Goal: Navigation & Orientation: Understand site structure

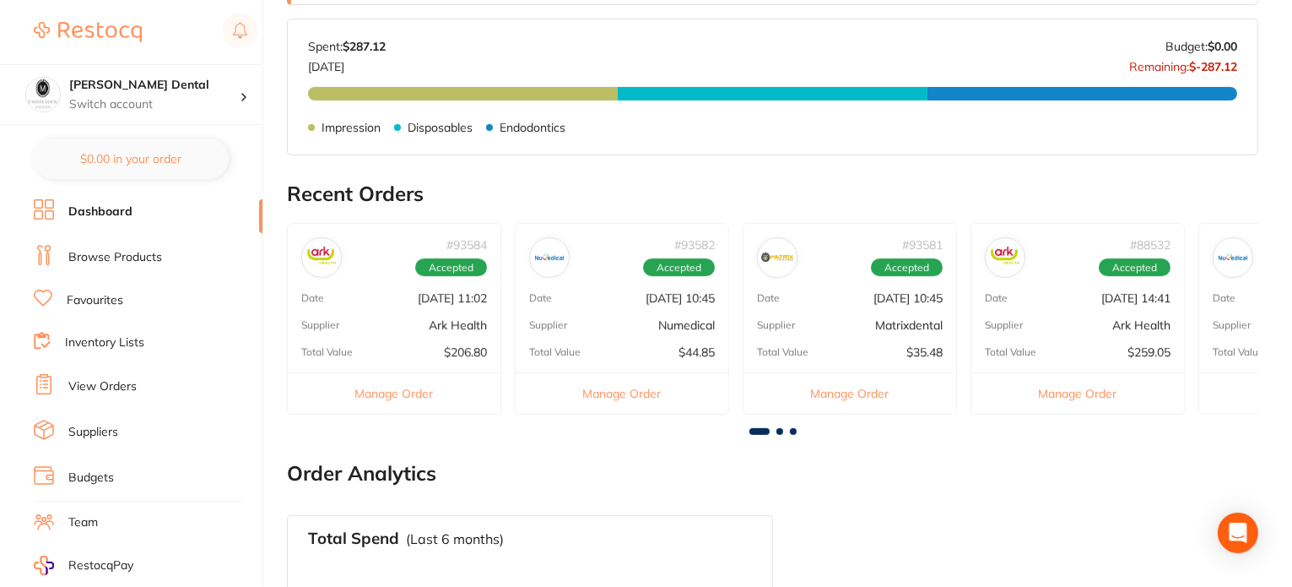
scroll to position [253, 0]
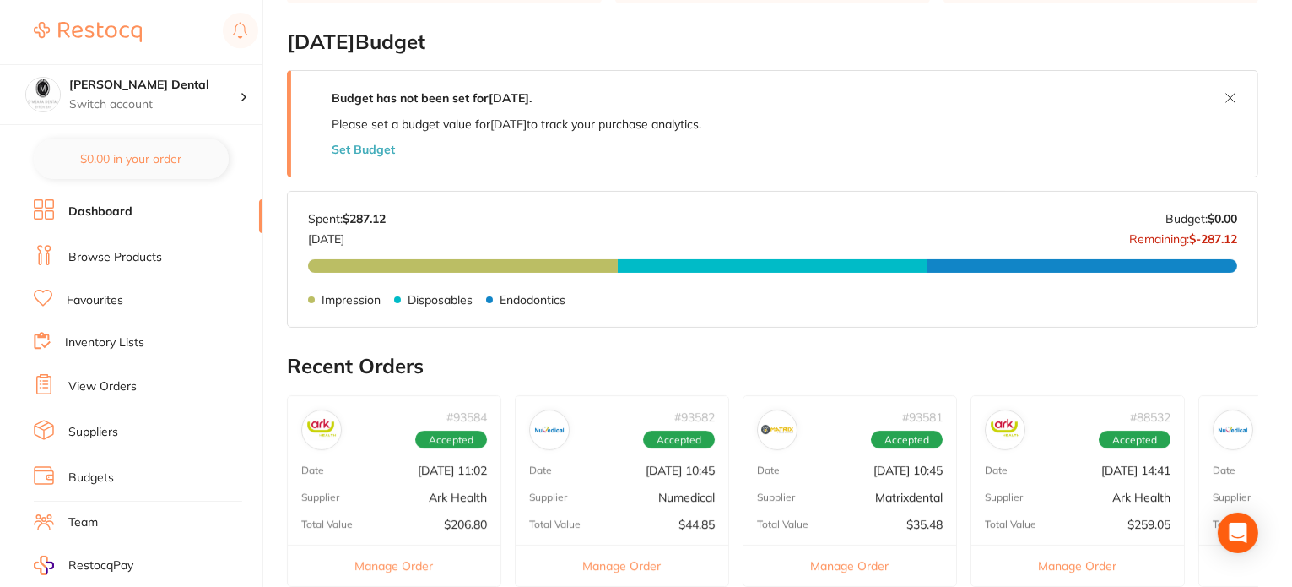
click at [142, 257] on link "Browse Products" at bounding box center [115, 257] width 94 height 17
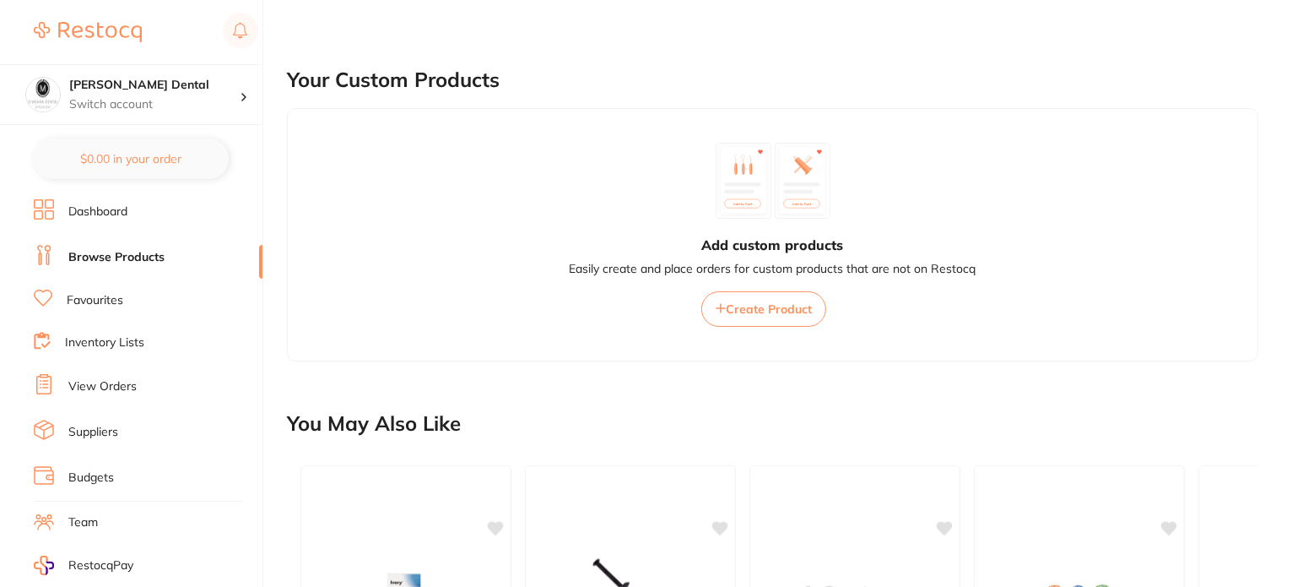
scroll to position [675, 0]
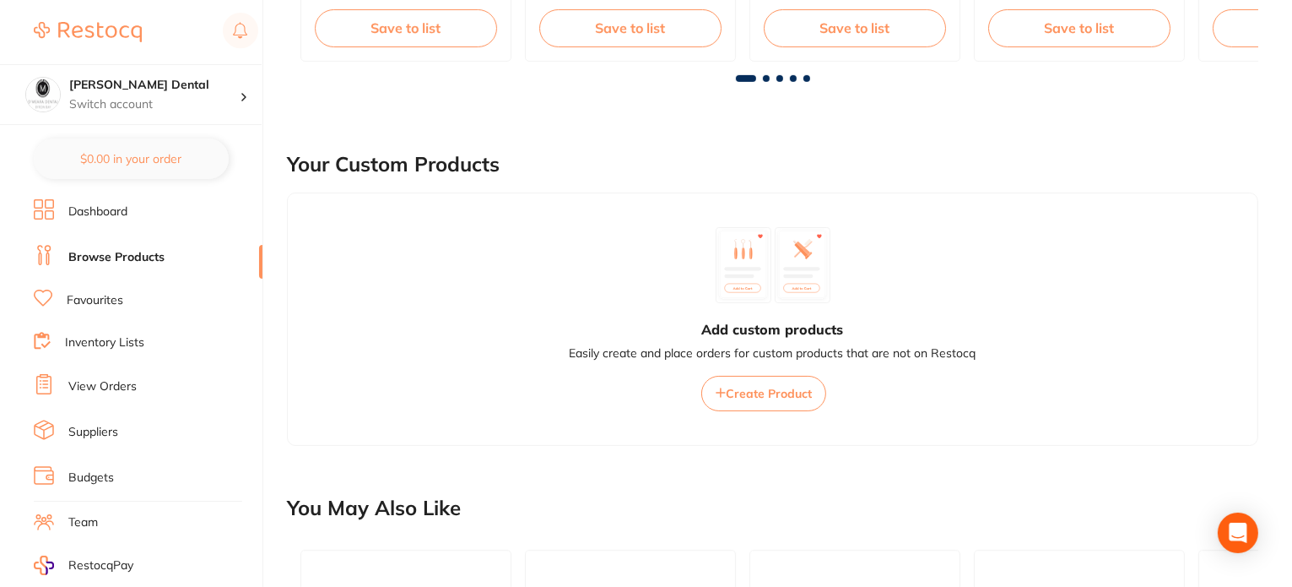
click at [154, 304] on li "Favourites" at bounding box center [148, 301] width 229 height 22
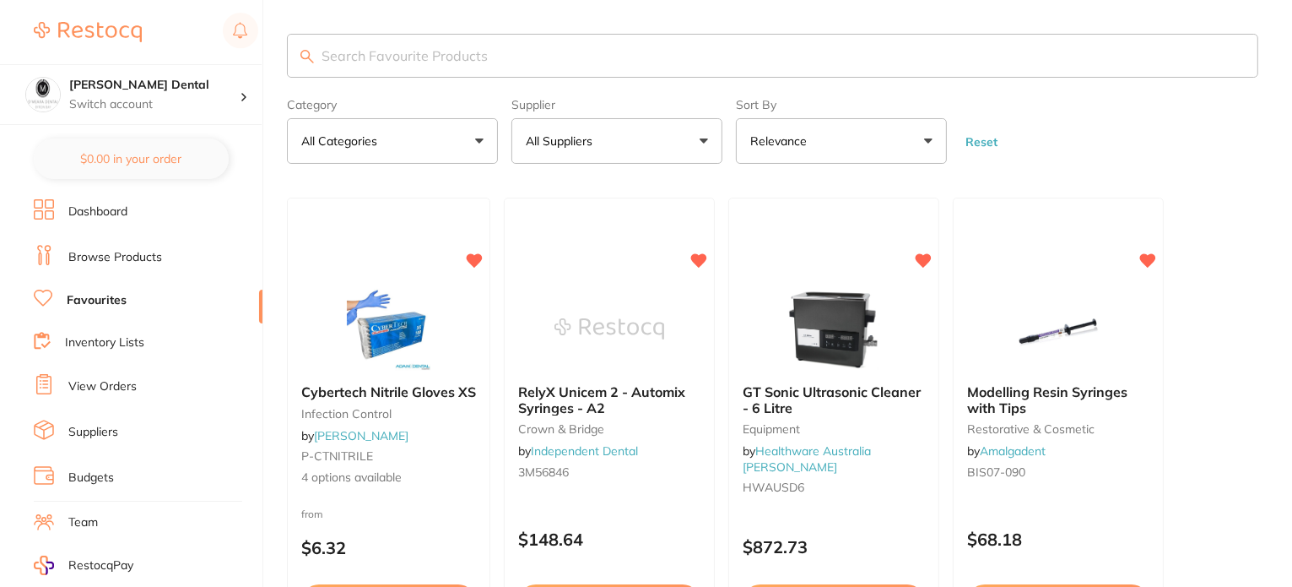
drag, startPoint x: 161, startPoint y: 337, endPoint x: 111, endPoint y: 335, distance: 50.7
click at [108, 335] on link "Inventory Lists" at bounding box center [104, 342] width 79 height 17
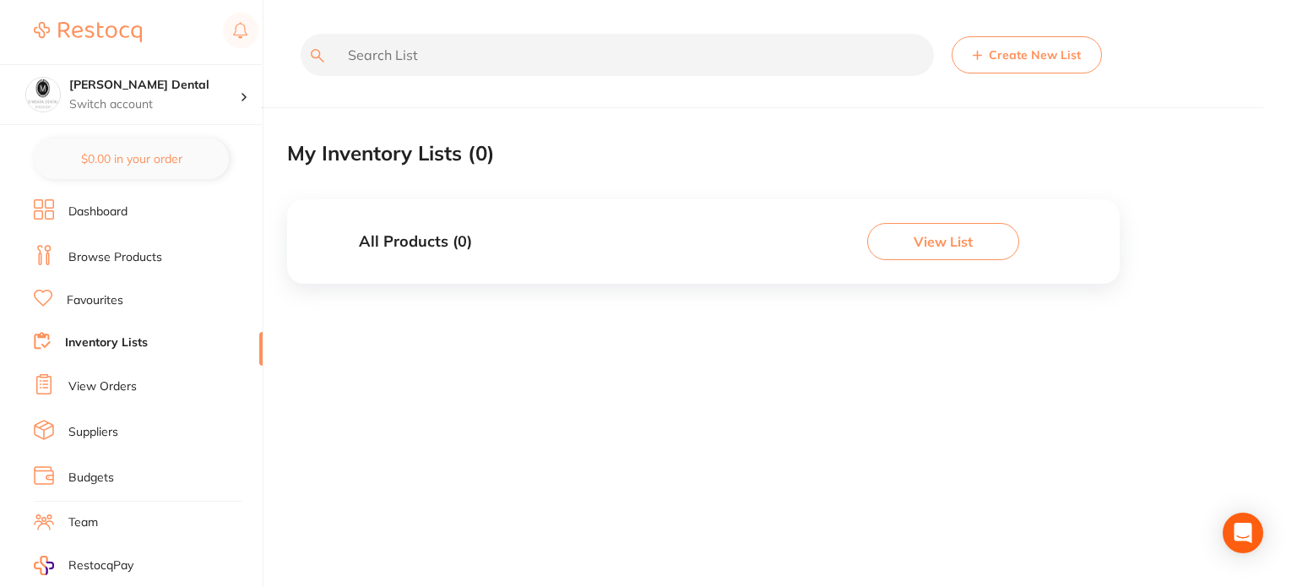
click at [101, 381] on link "View Orders" at bounding box center [102, 386] width 68 height 17
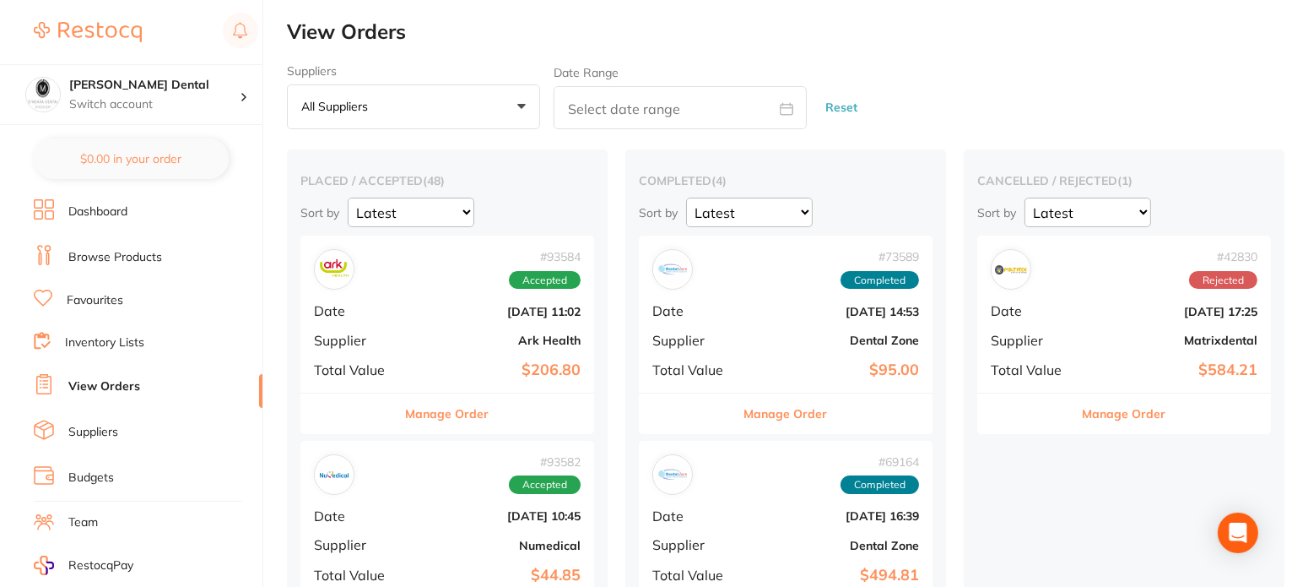
click at [122, 428] on li "Suppliers" at bounding box center [148, 432] width 229 height 25
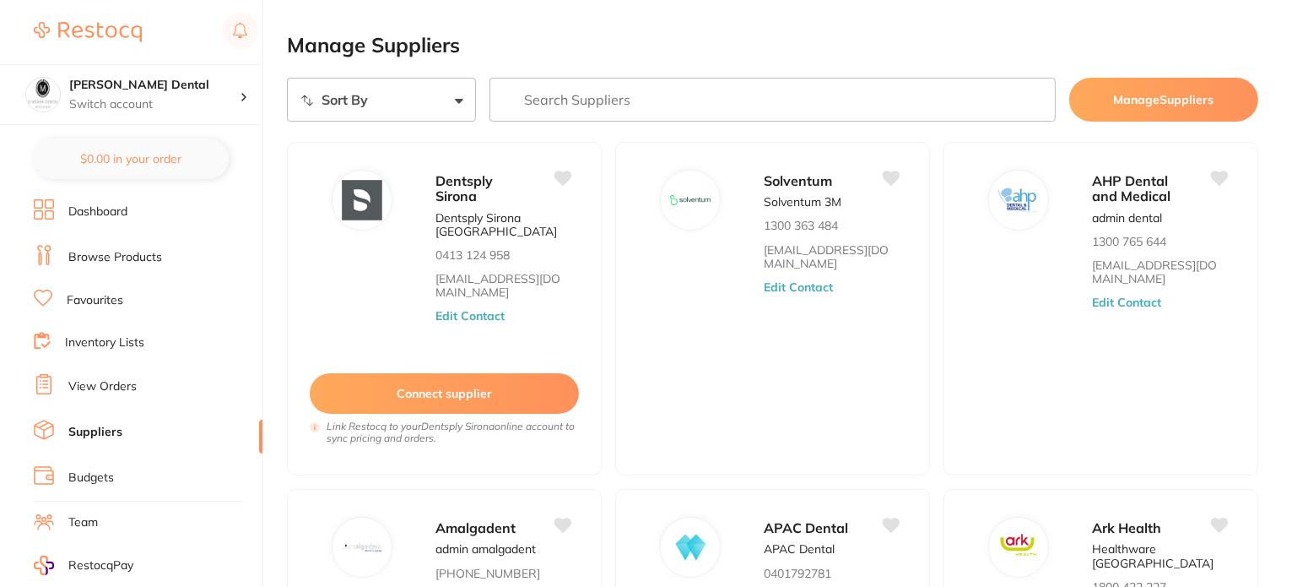
click at [132, 338] on link "Inventory Lists" at bounding box center [104, 342] width 79 height 17
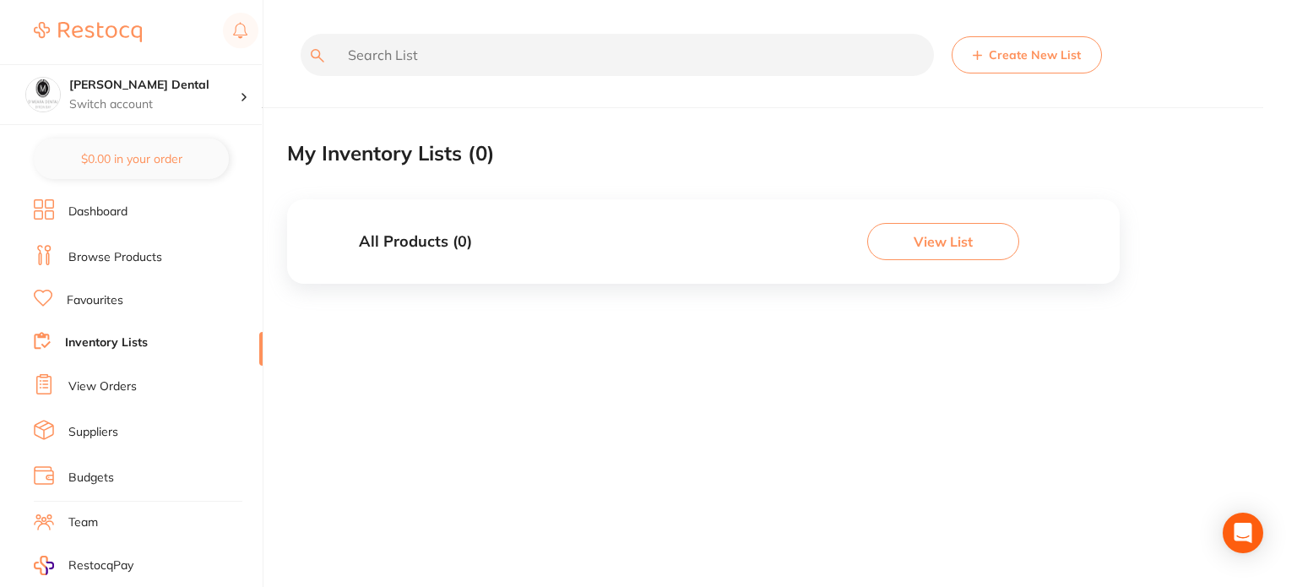
click at [131, 427] on li "Suppliers" at bounding box center [148, 432] width 229 height 25
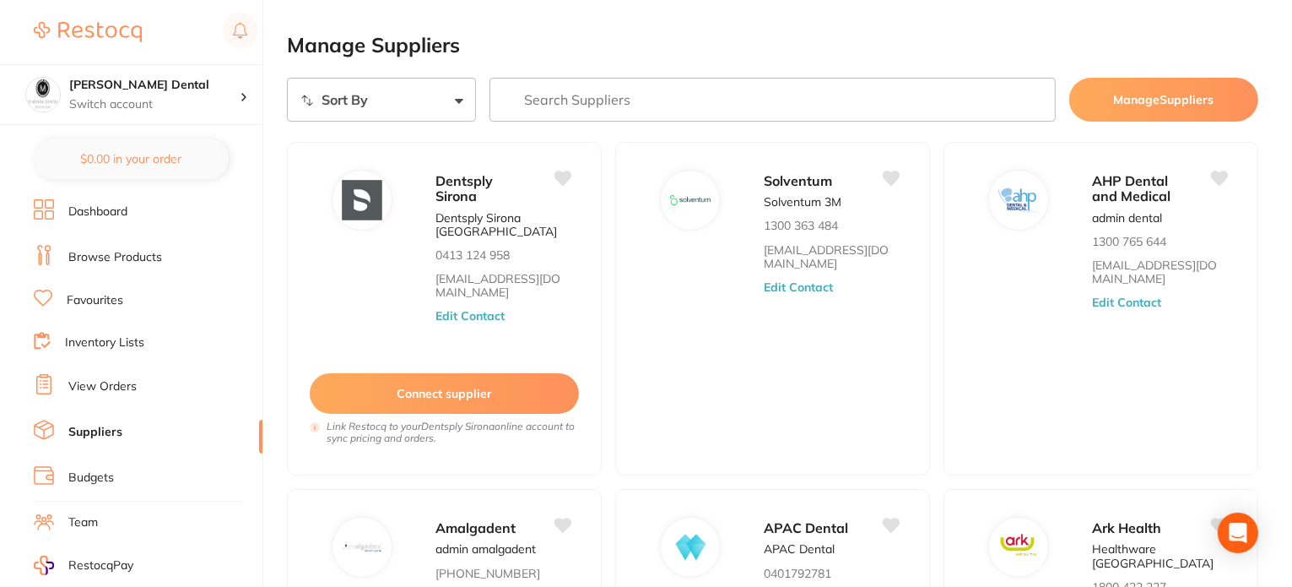
click at [141, 385] on li "View Orders" at bounding box center [148, 386] width 229 height 25
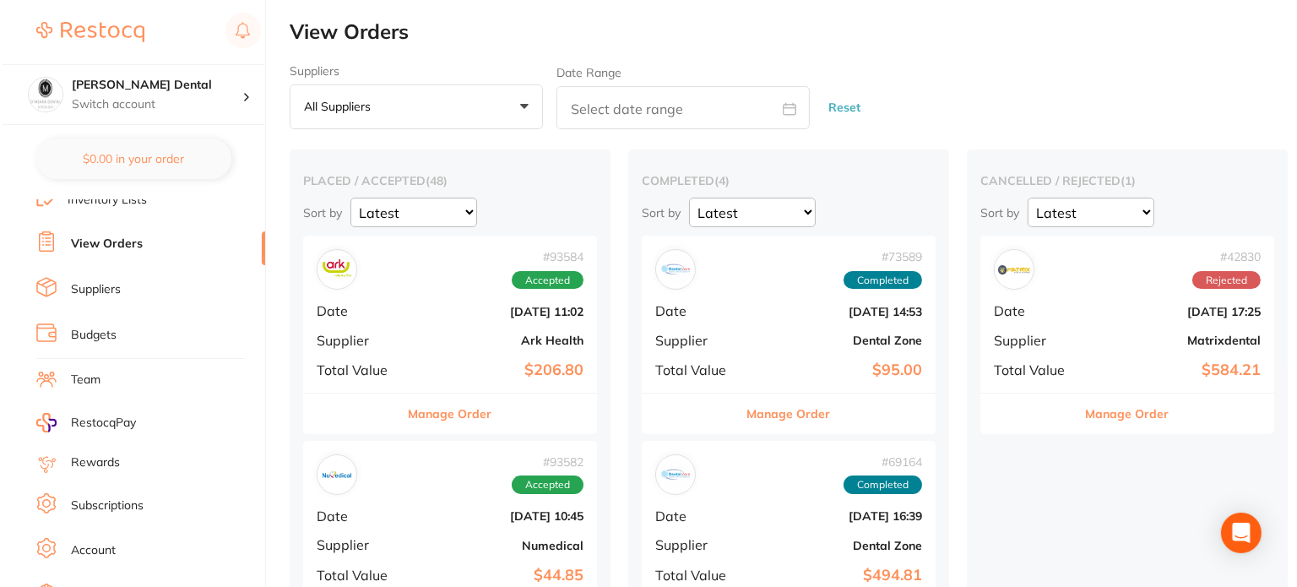
scroll to position [169, 0]
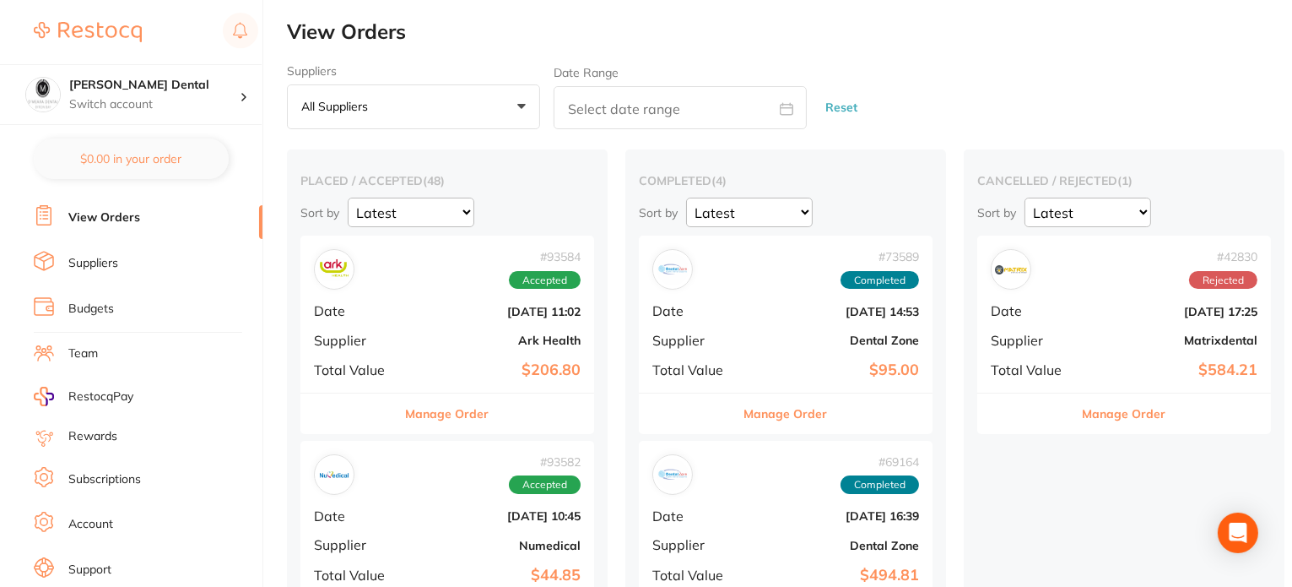
click at [106, 310] on link "Budgets" at bounding box center [91, 309] width 46 height 17
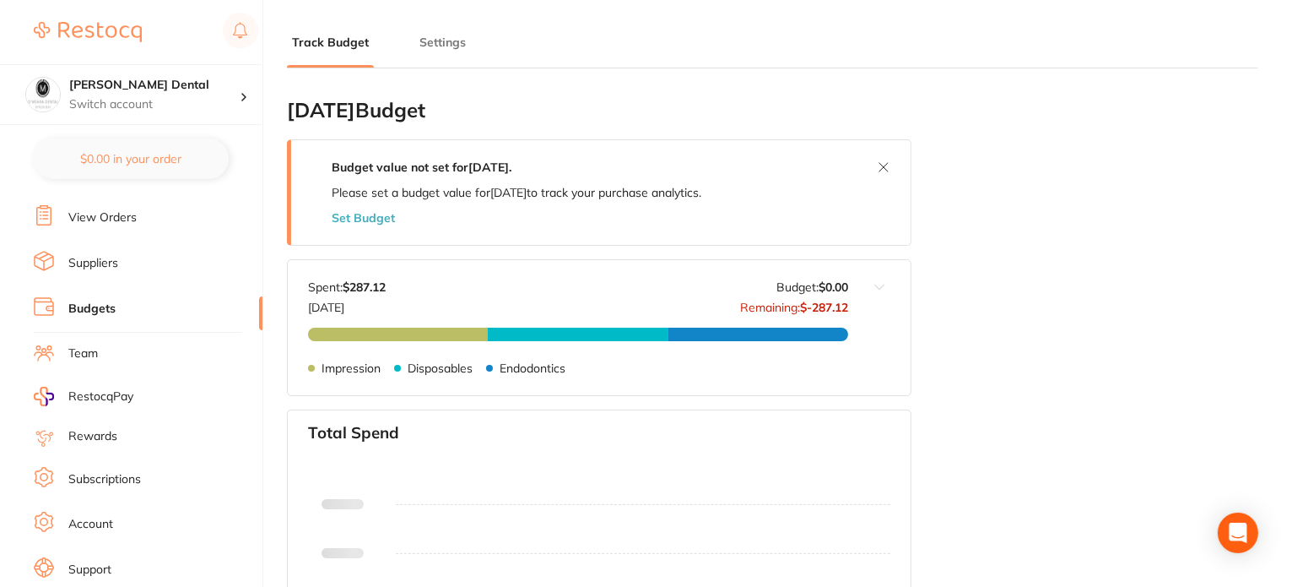
type input "0.0"
click at [108, 352] on li "Team" at bounding box center [148, 353] width 229 height 25
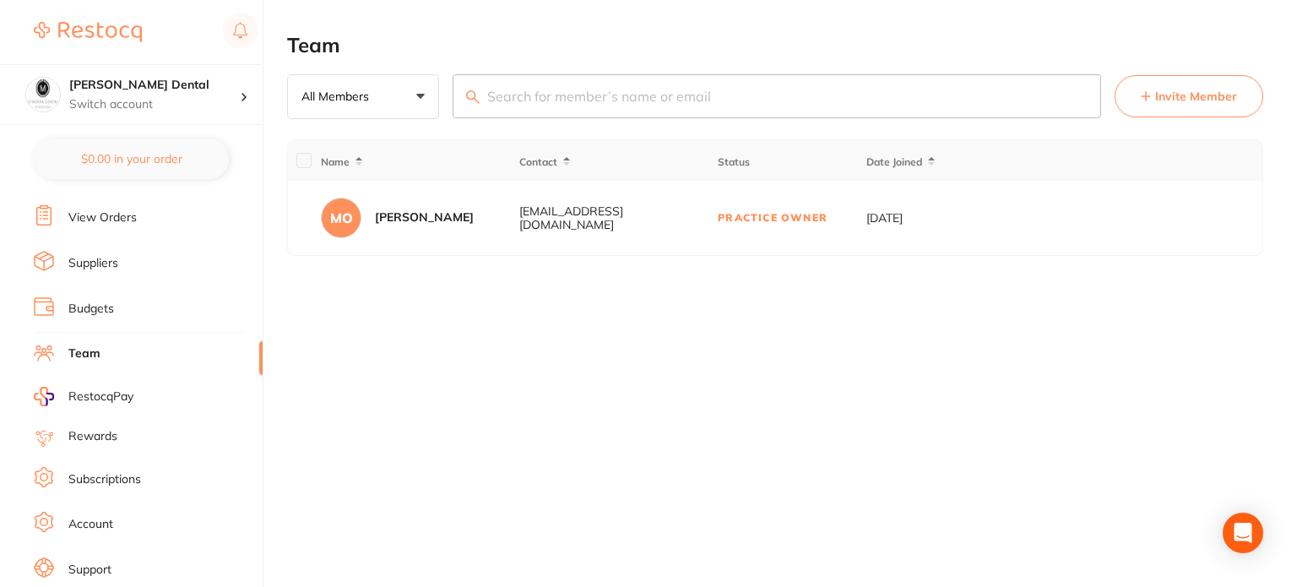
drag, startPoint x: 117, startPoint y: 384, endPoint x: 112, endPoint y: 392, distance: 9.1
click at [112, 392] on span "RestocqPay" at bounding box center [100, 396] width 65 height 17
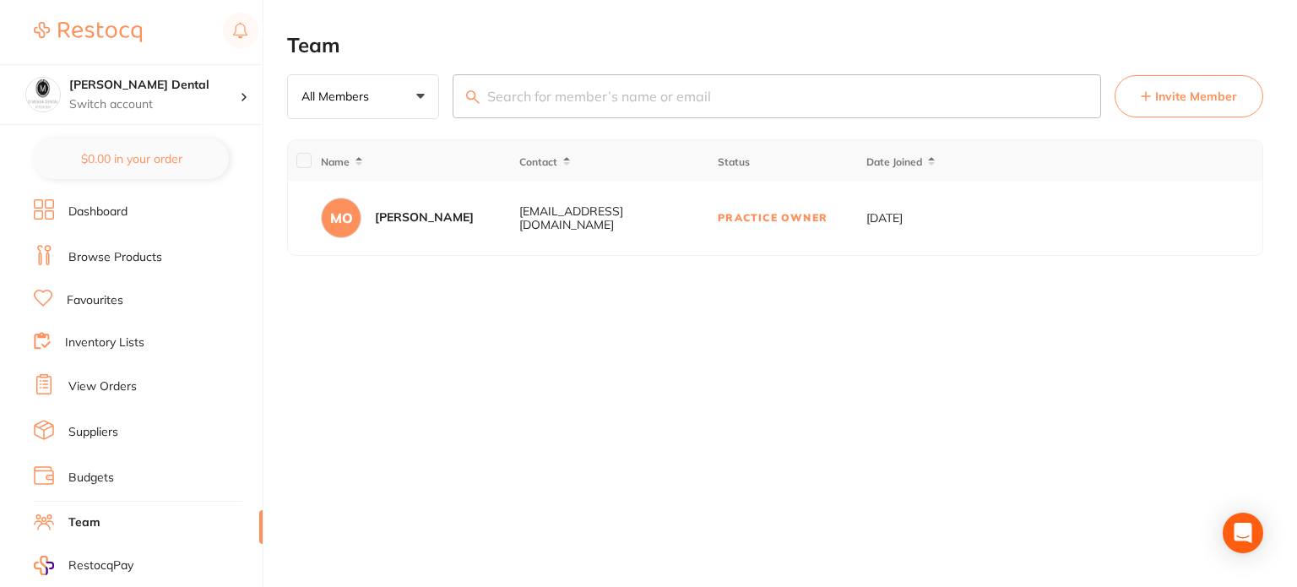
click at [134, 256] on link "Browse Products" at bounding box center [115, 257] width 94 height 17
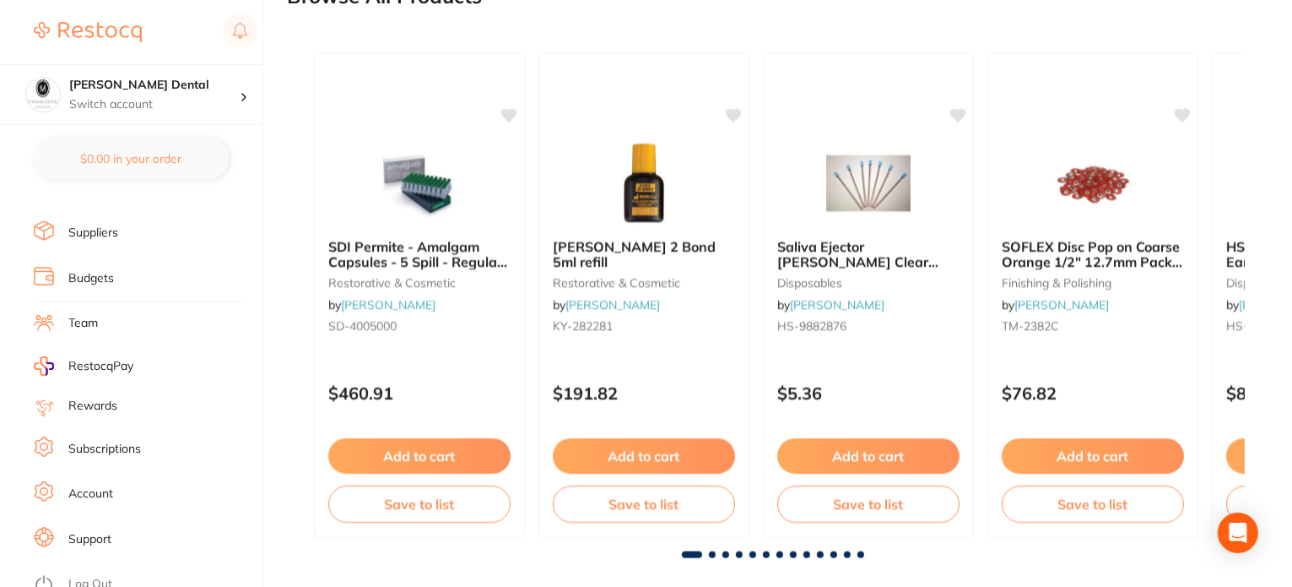
scroll to position [1780, 0]
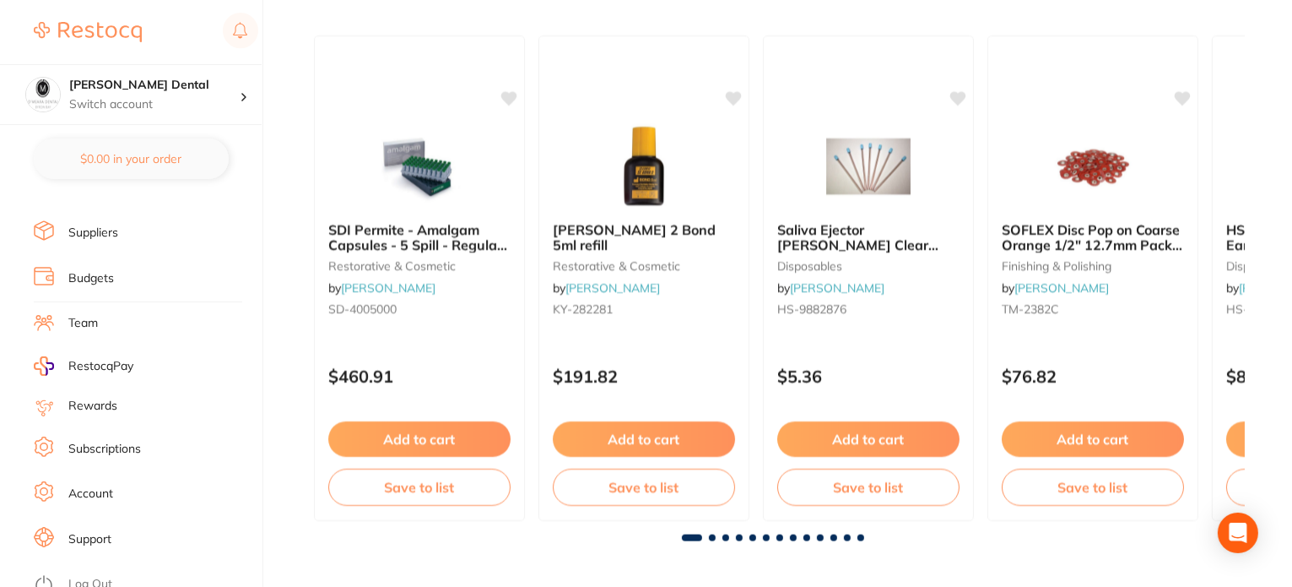
click at [103, 490] on link "Account" at bounding box center [90, 493] width 45 height 17
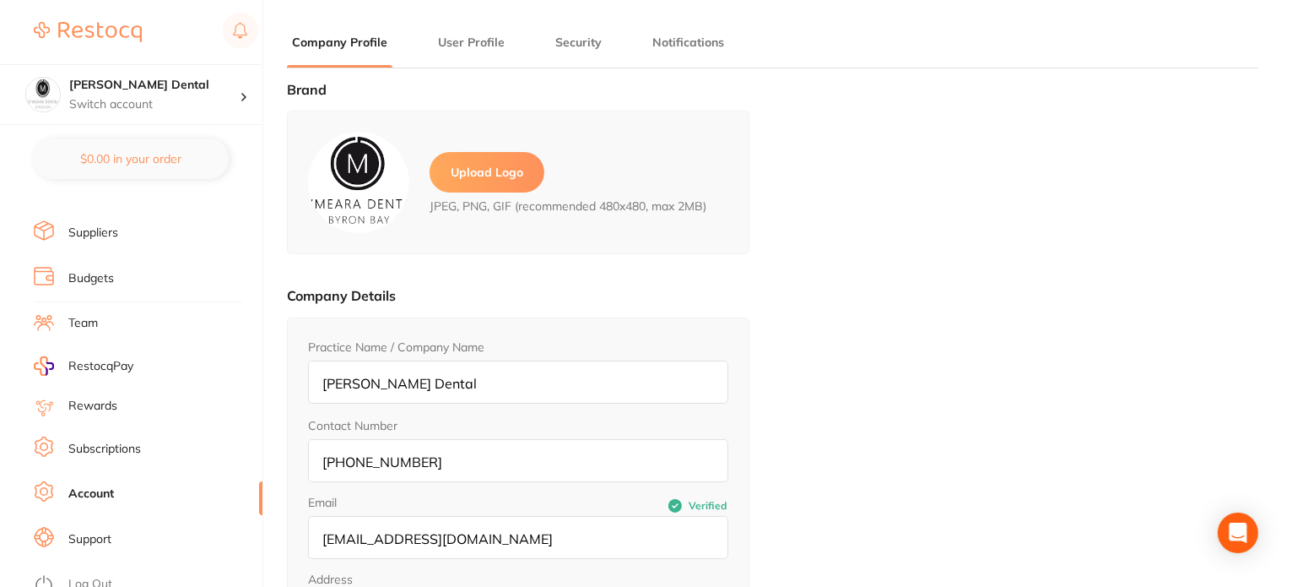
type input "Marcus"
type input "O'Meara"
type input "admin@omearadental.com.au"
click at [147, 436] on li "Subscriptions" at bounding box center [148, 448] width 229 height 25
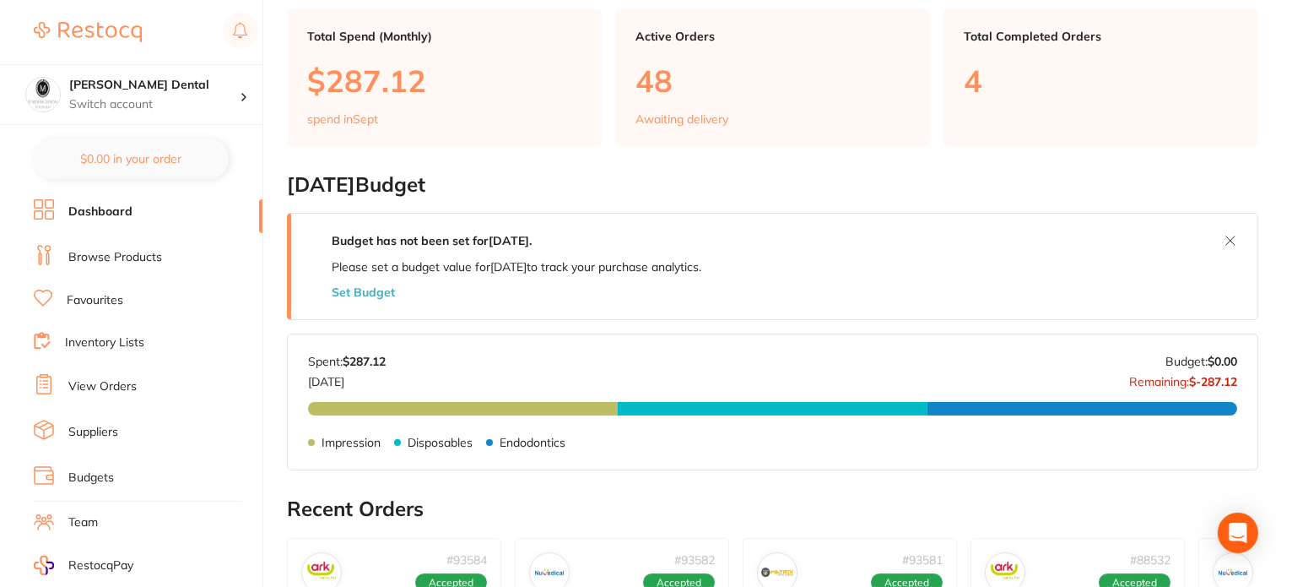
scroll to position [84, 0]
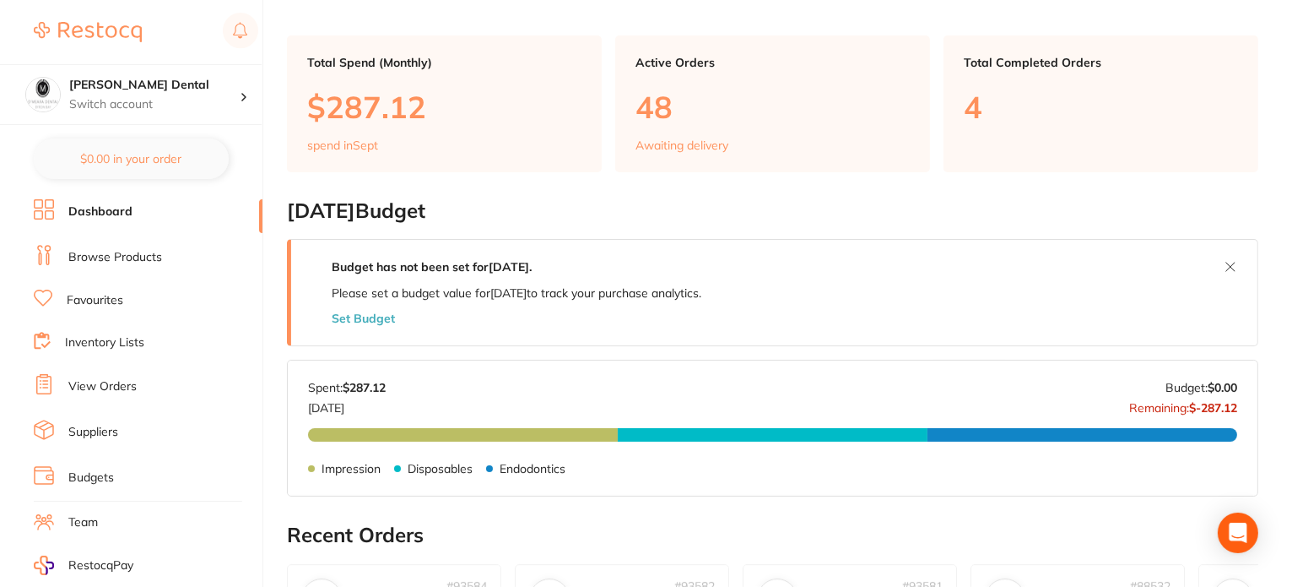
click at [107, 252] on link "Browse Products" at bounding box center [115, 257] width 94 height 17
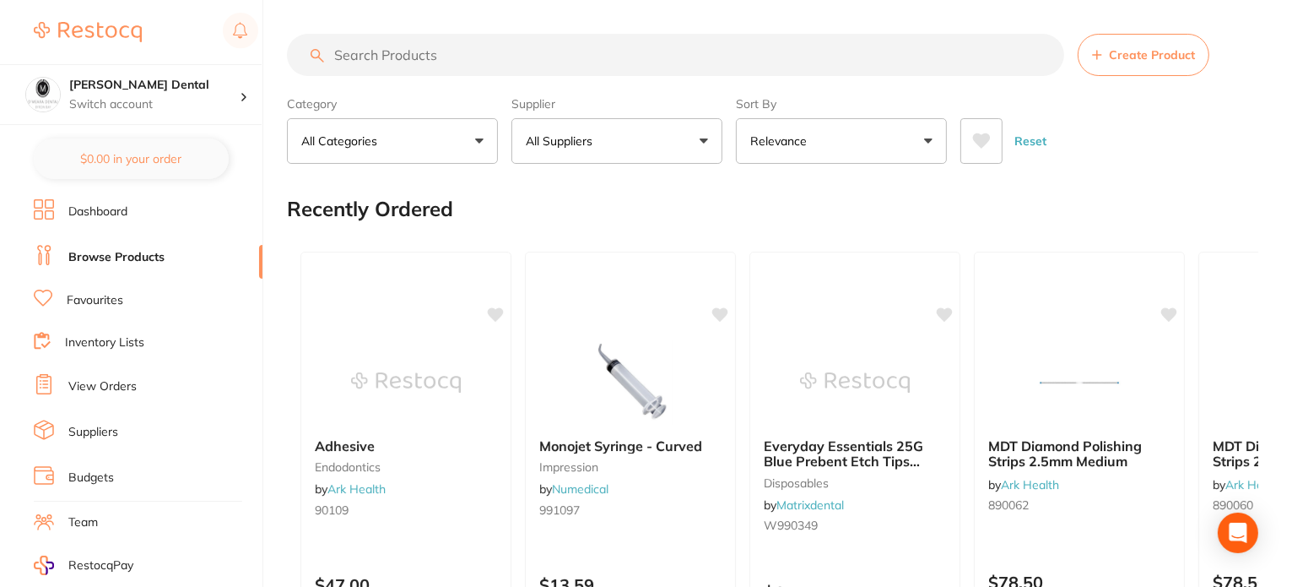
click at [111, 385] on link "View Orders" at bounding box center [102, 386] width 68 height 17
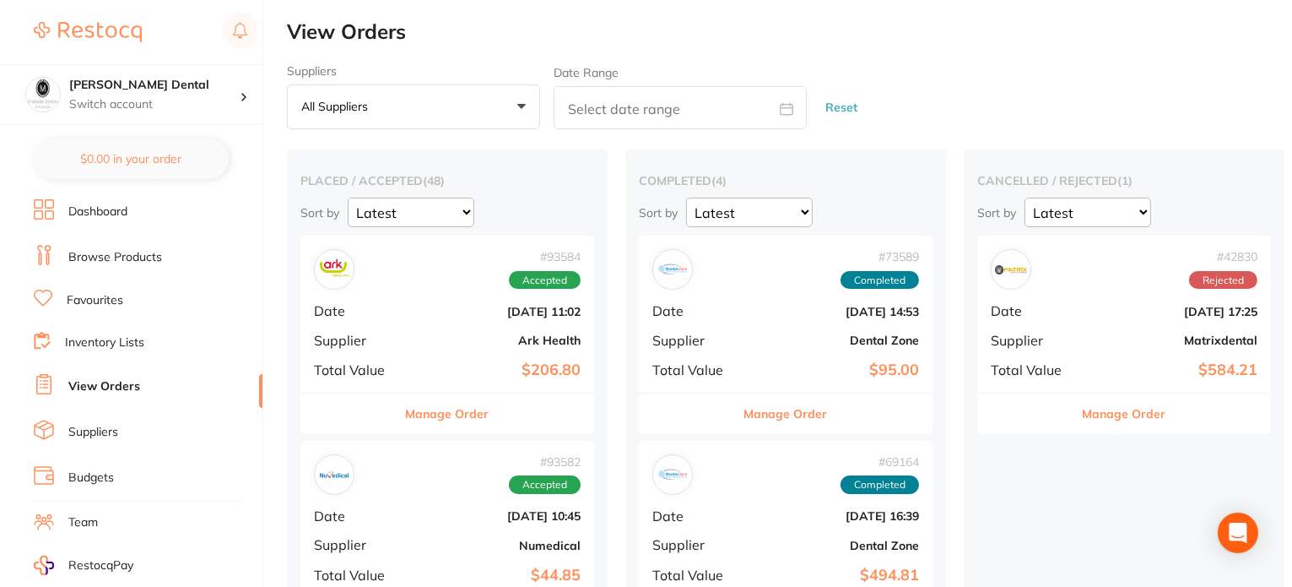
click at [951, 74] on div "Suppliers All suppliers +0 All suppliers AB Orthodontics Adam Dental AHP Dental…" at bounding box center [789, 97] width 1005 height 66
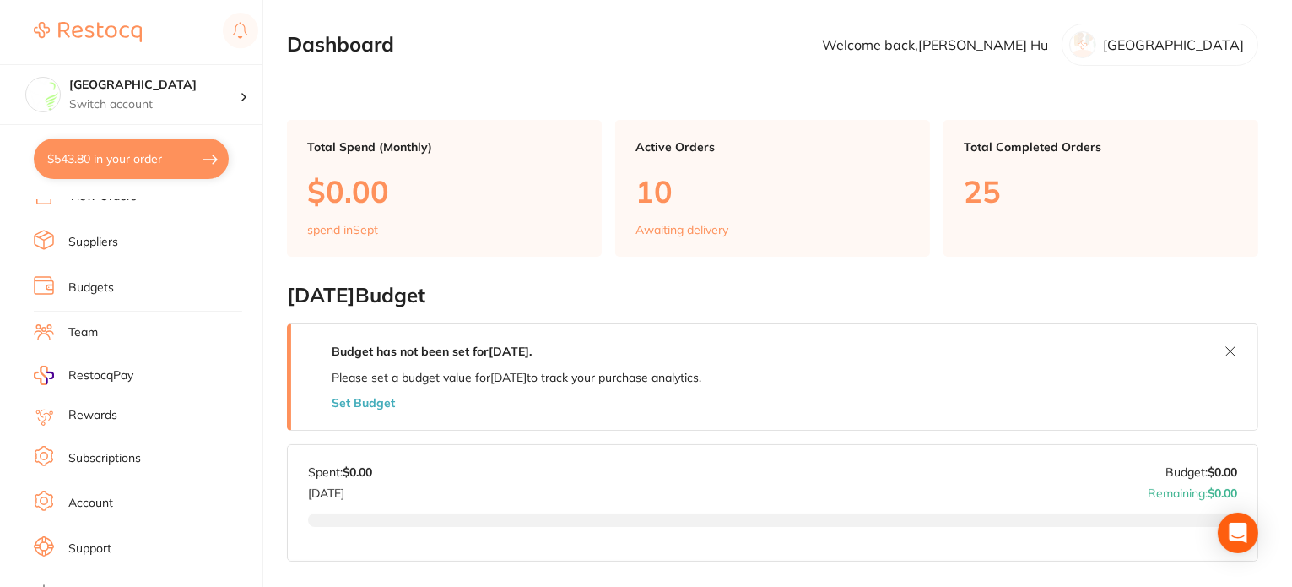
scroll to position [199, 0]
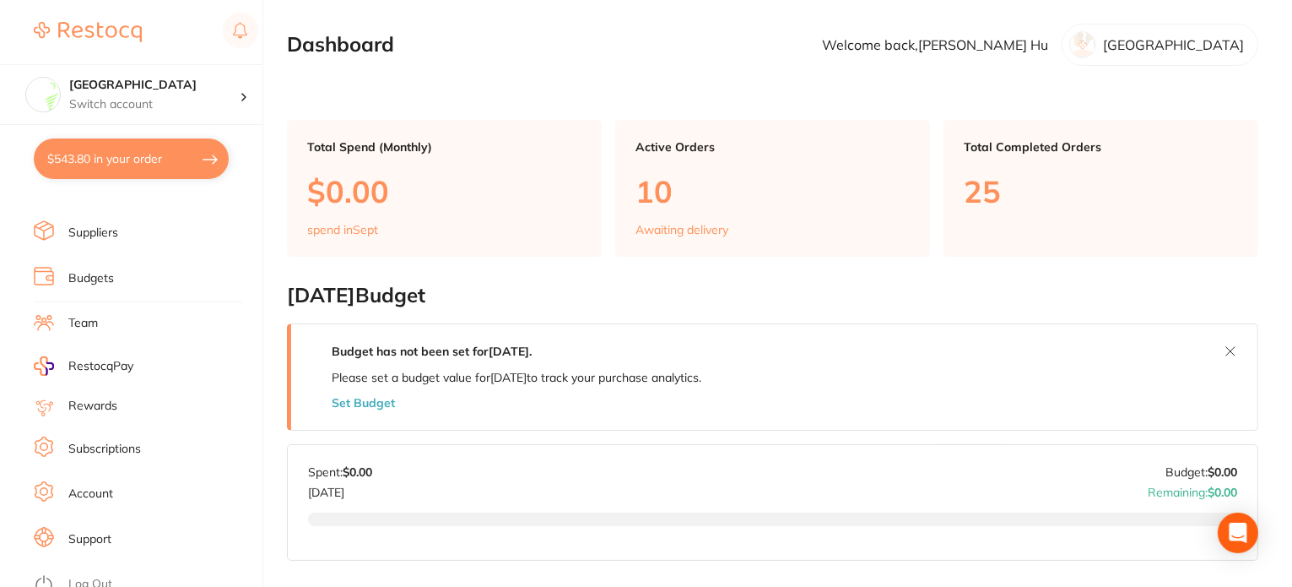
click at [118, 236] on li "Suppliers" at bounding box center [148, 232] width 229 height 25
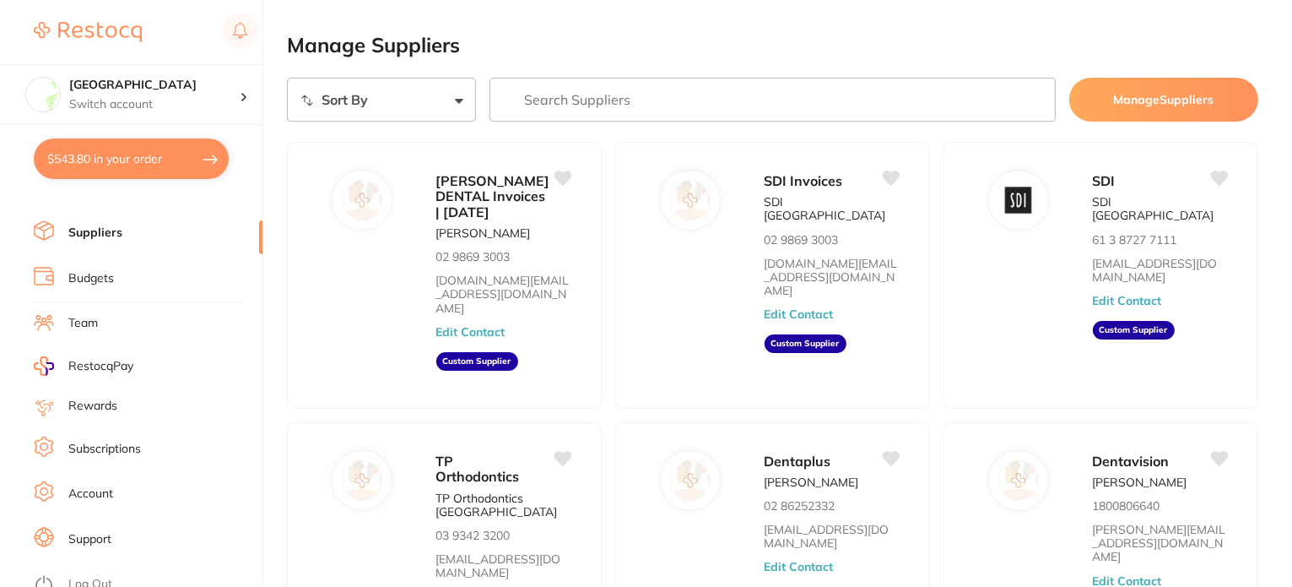
click at [106, 271] on link "Budgets" at bounding box center [91, 278] width 46 height 17
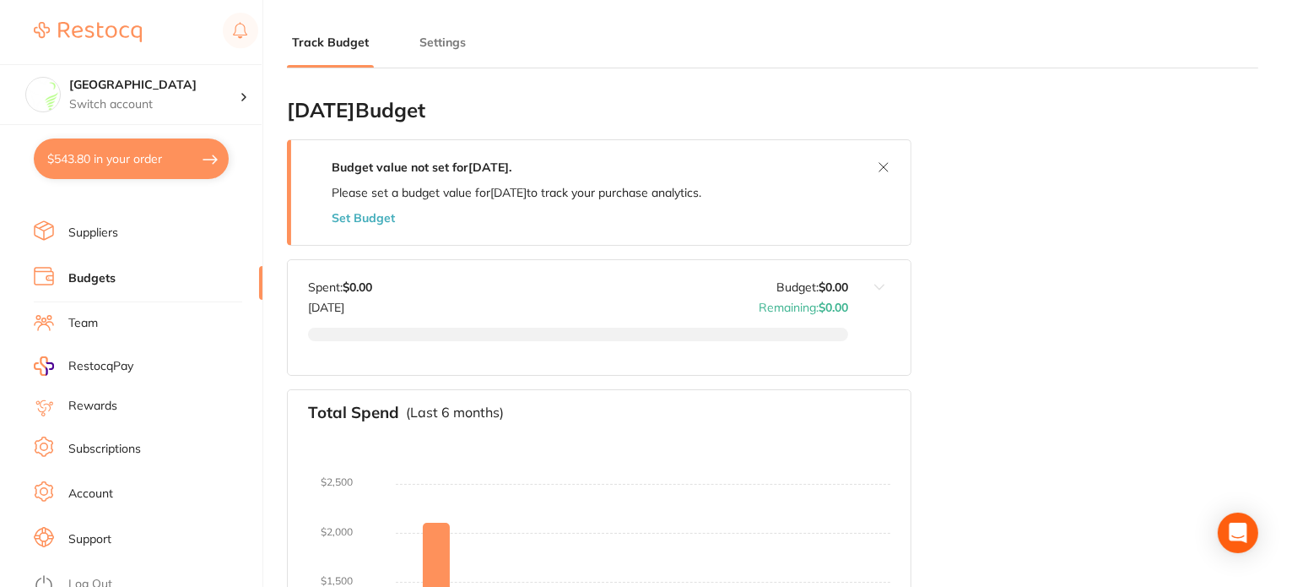
type input "0.0"
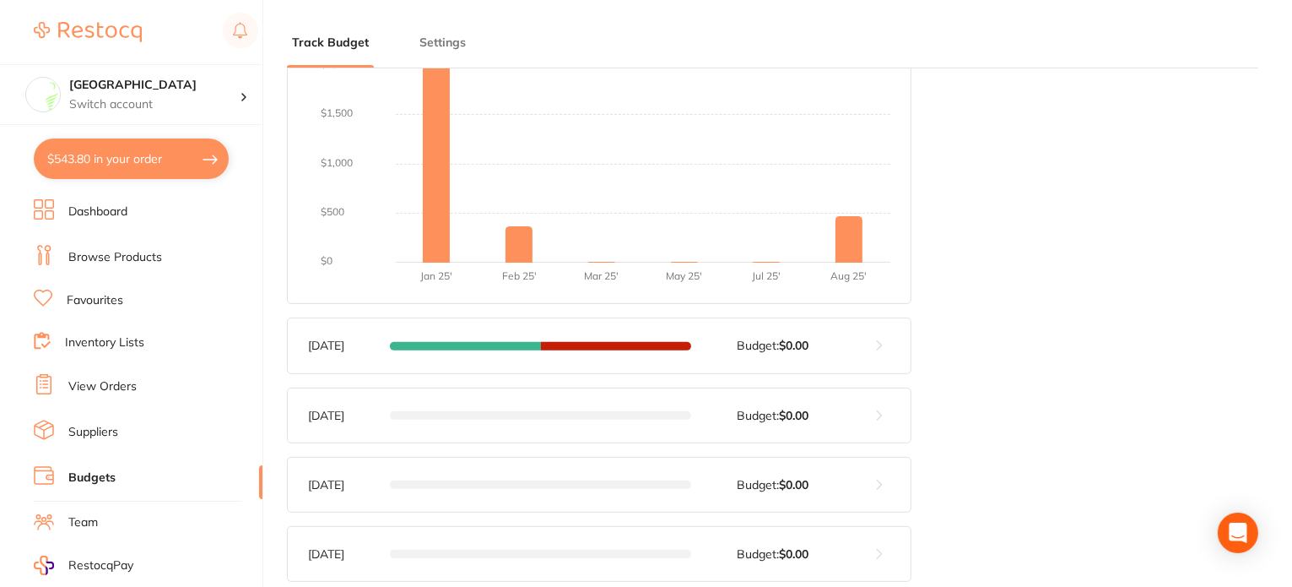
scroll to position [253, 0]
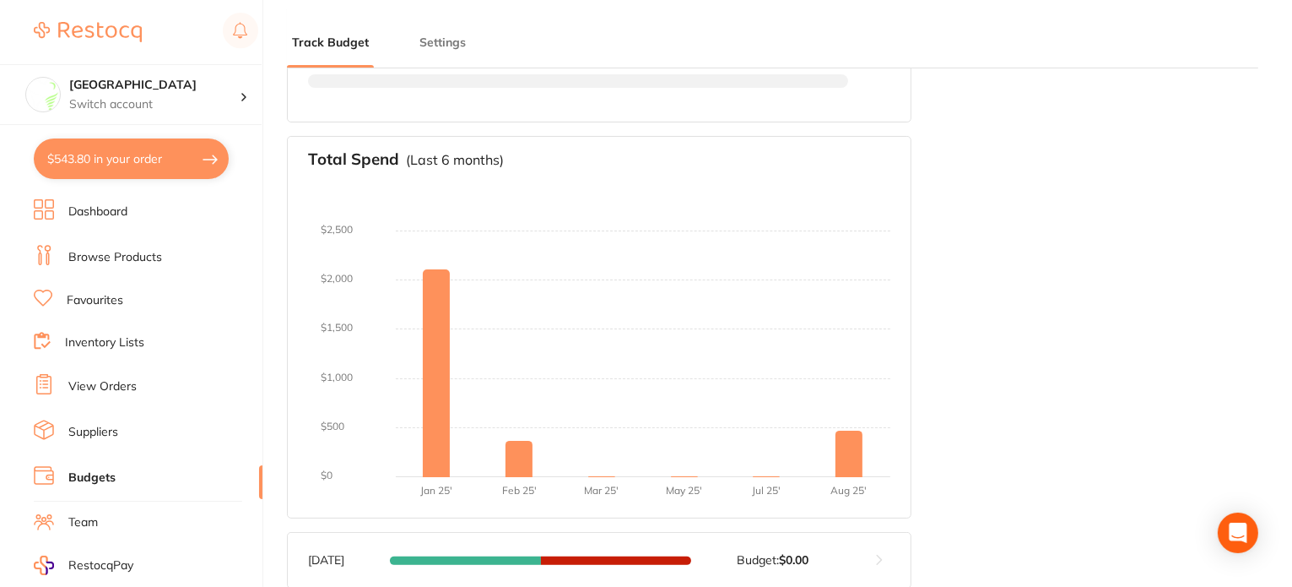
click at [136, 382] on li "View Orders" at bounding box center [148, 386] width 229 height 25
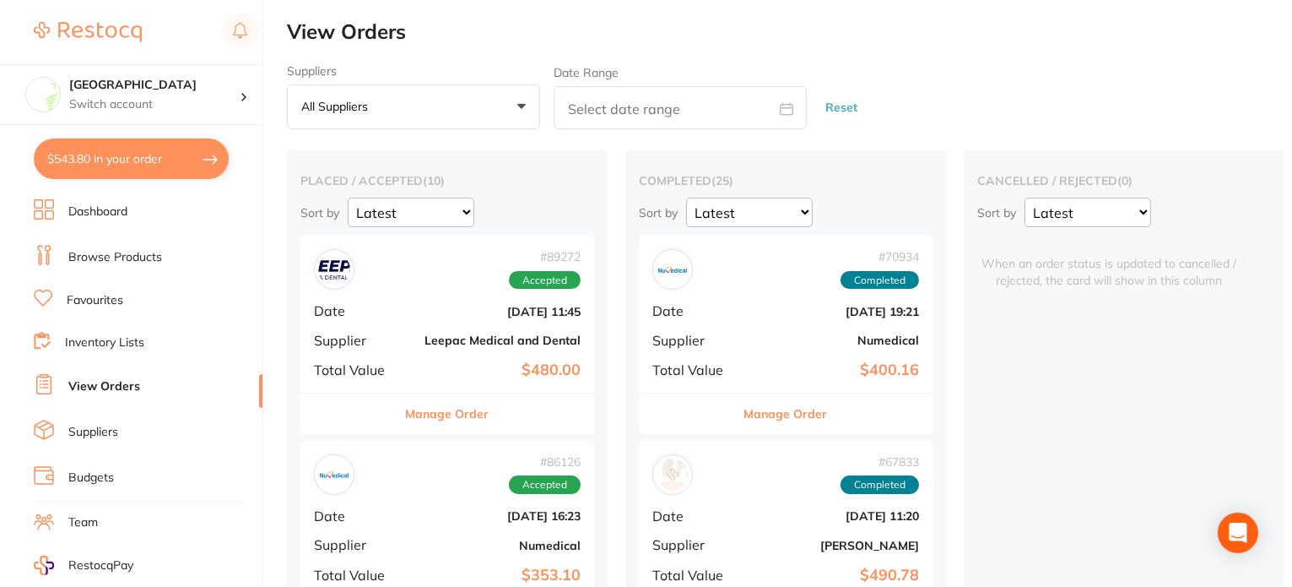
click at [463, 37] on h2 "View Orders" at bounding box center [789, 32] width 1005 height 24
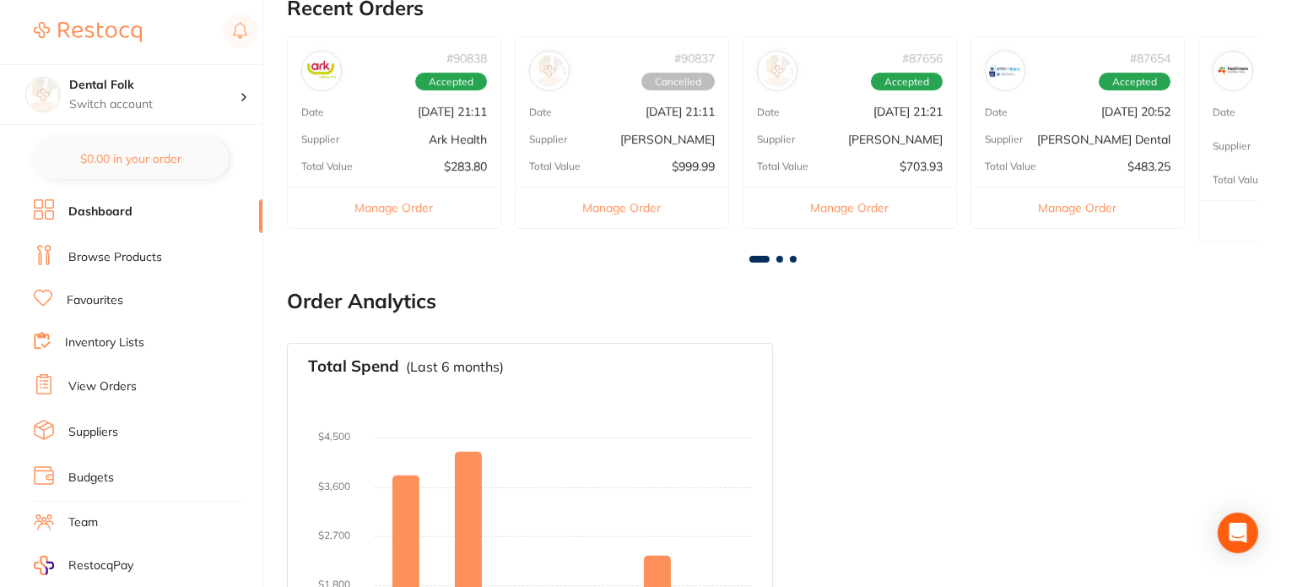
click at [122, 384] on link "View Orders" at bounding box center [102, 386] width 68 height 17
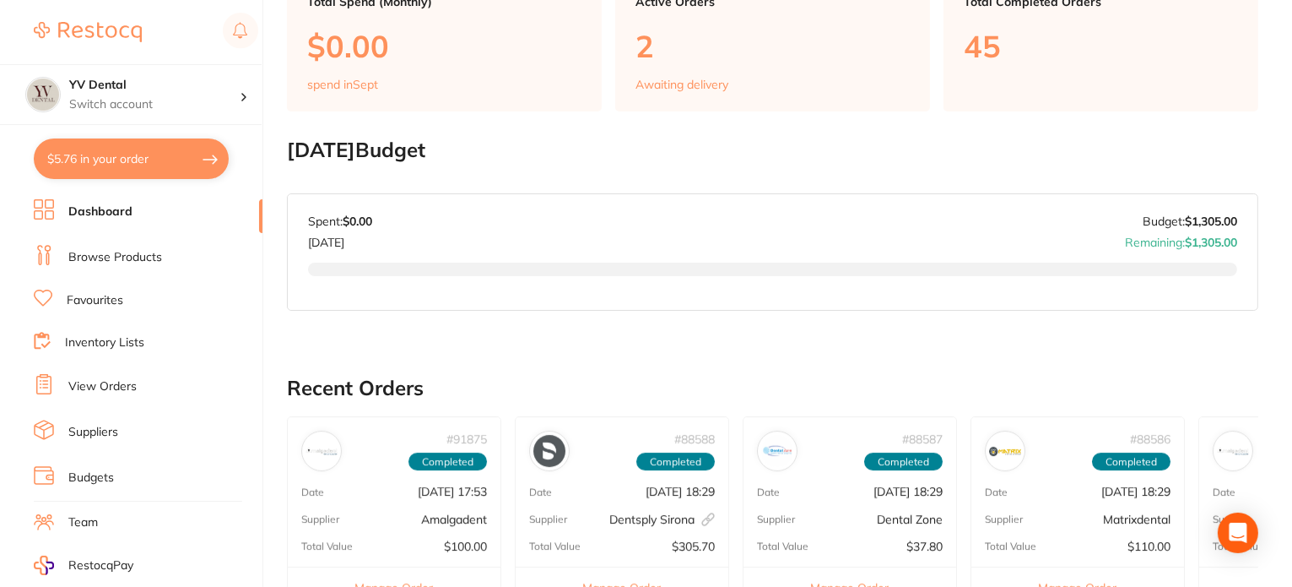
scroll to position [338, 0]
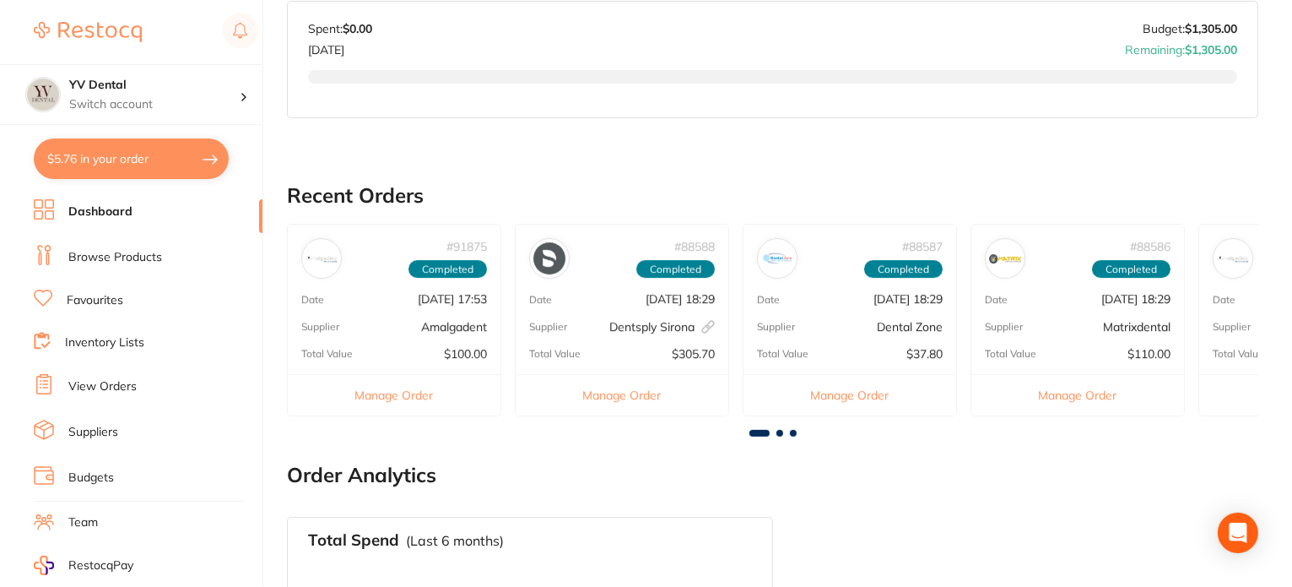
click at [631, 472] on h2 "Order Analytics" at bounding box center [773, 475] width 972 height 24
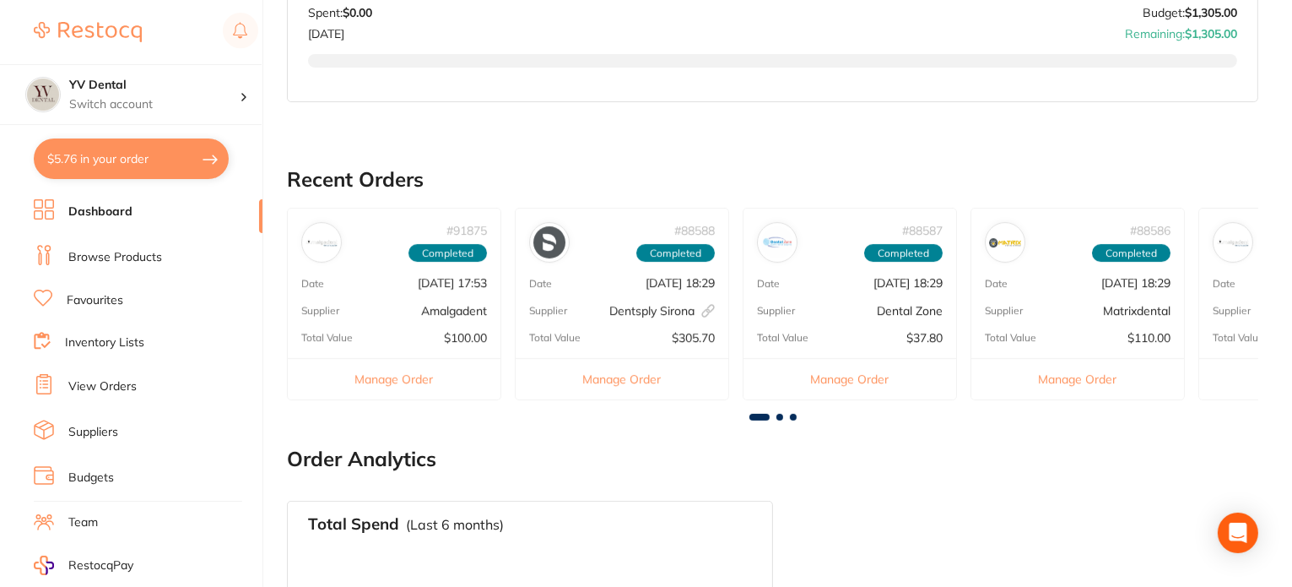
scroll to position [241, 0]
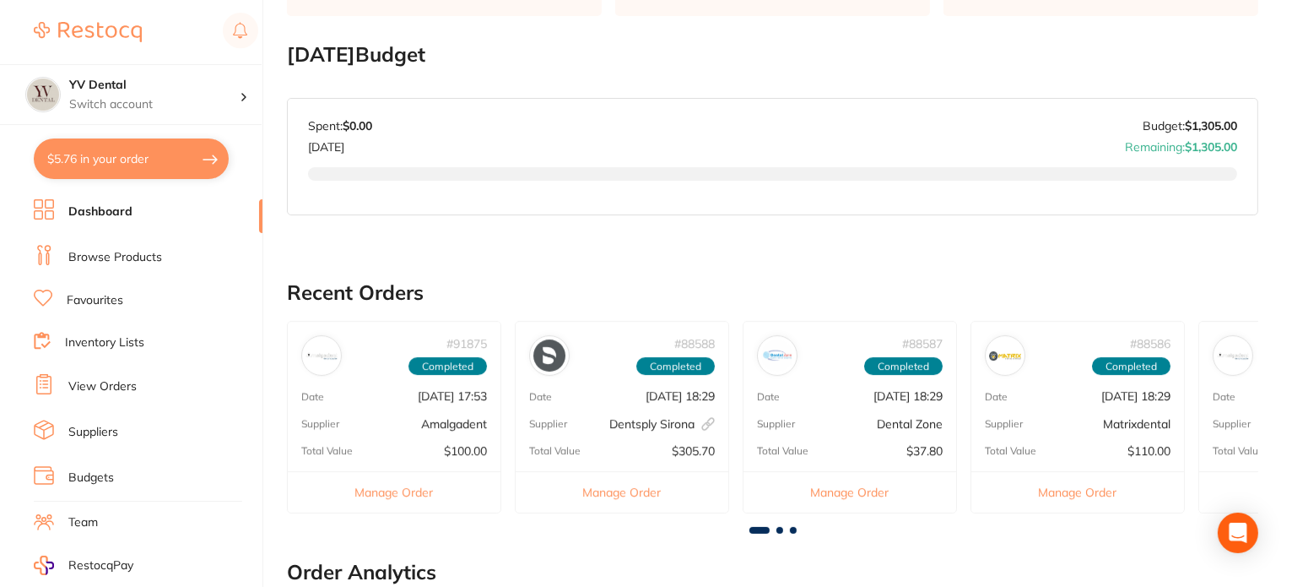
checkbox input "true"
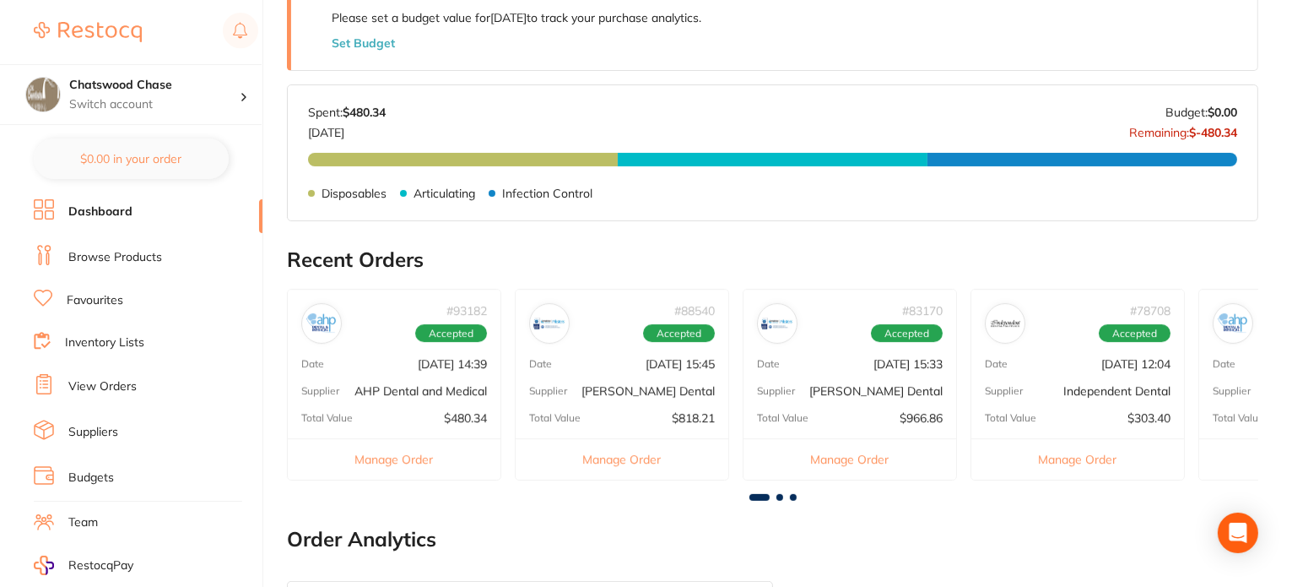
scroll to position [422, 0]
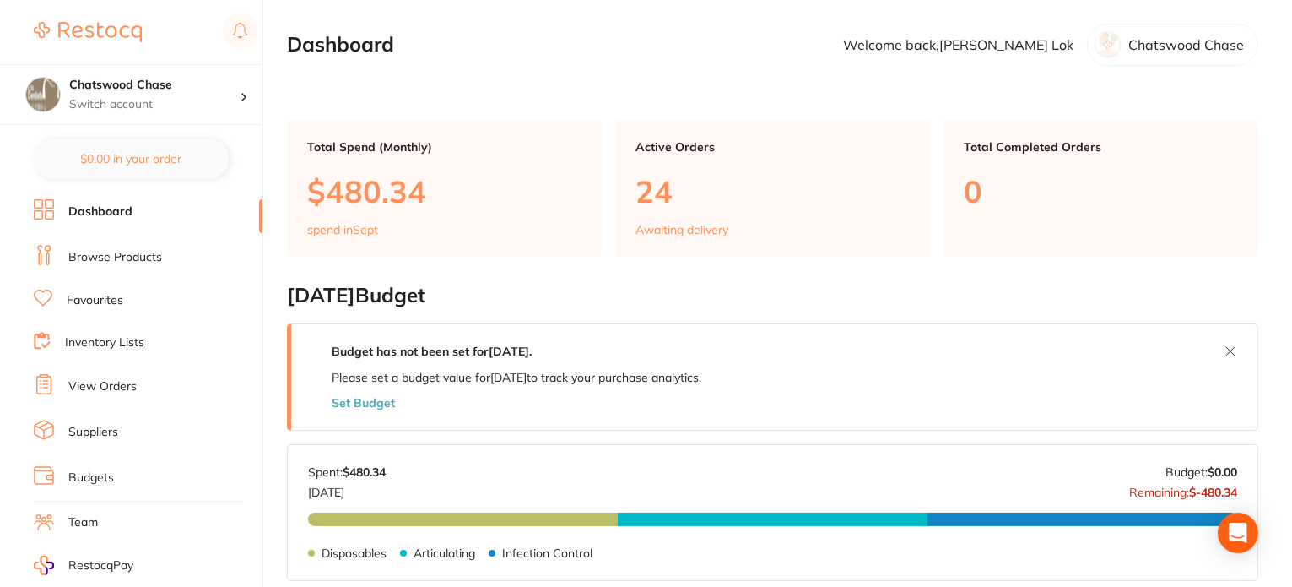
click at [118, 218] on link "Dashboard" at bounding box center [100, 211] width 64 height 17
